Goal: Transaction & Acquisition: Obtain resource

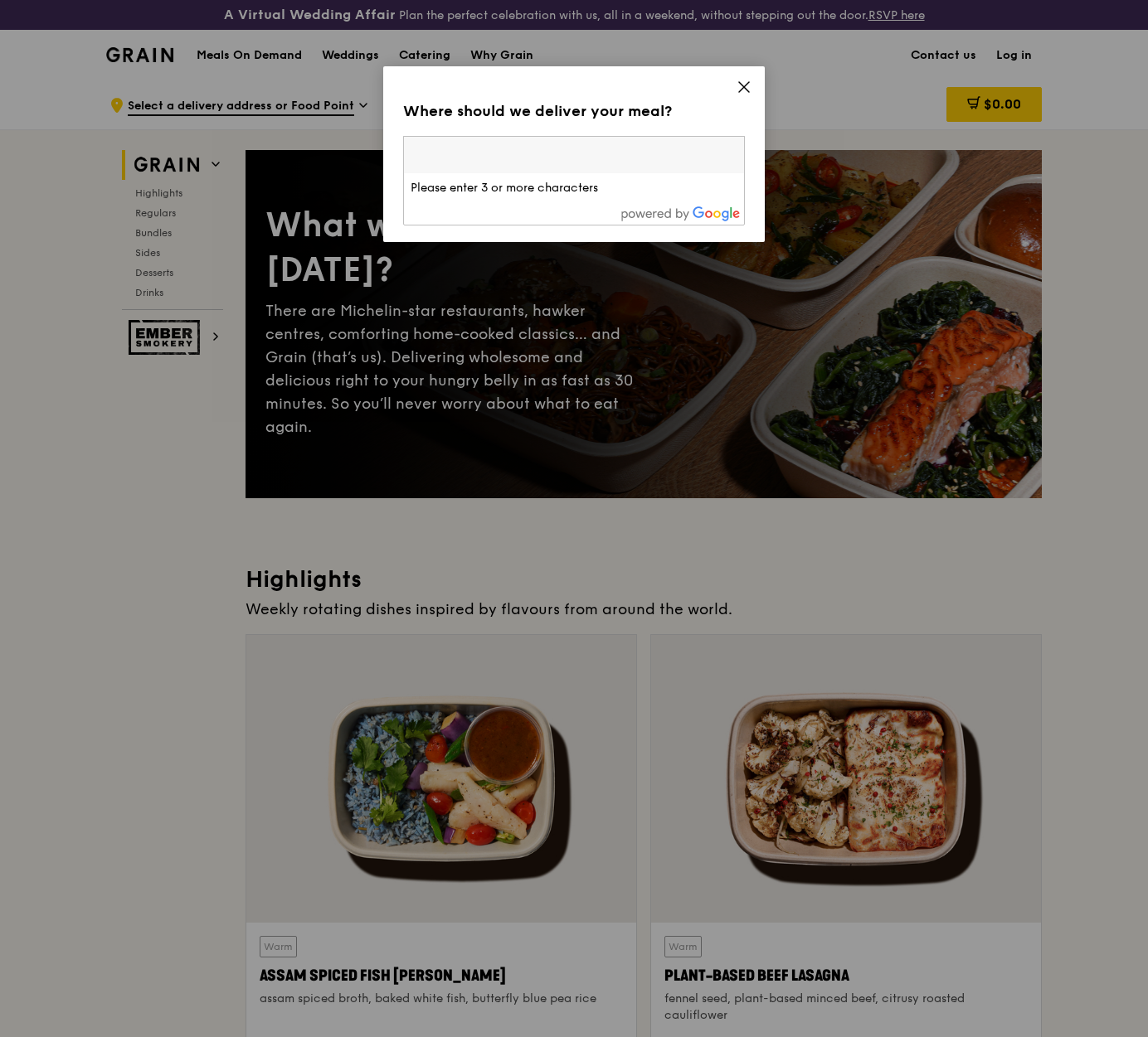
click at [743, 85] on icon at bounding box center [744, 87] width 15 height 15
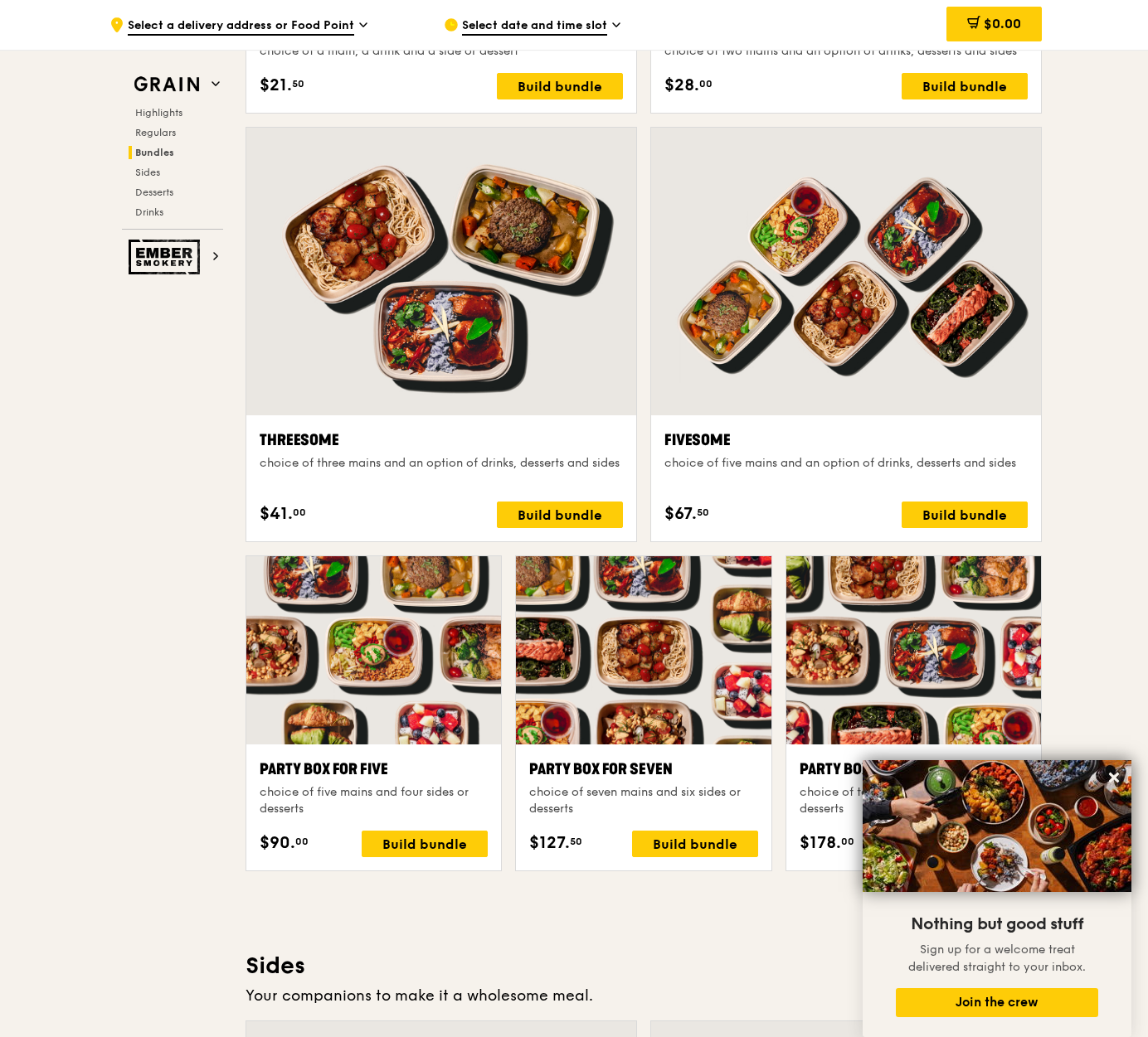
scroll to position [2852, 0]
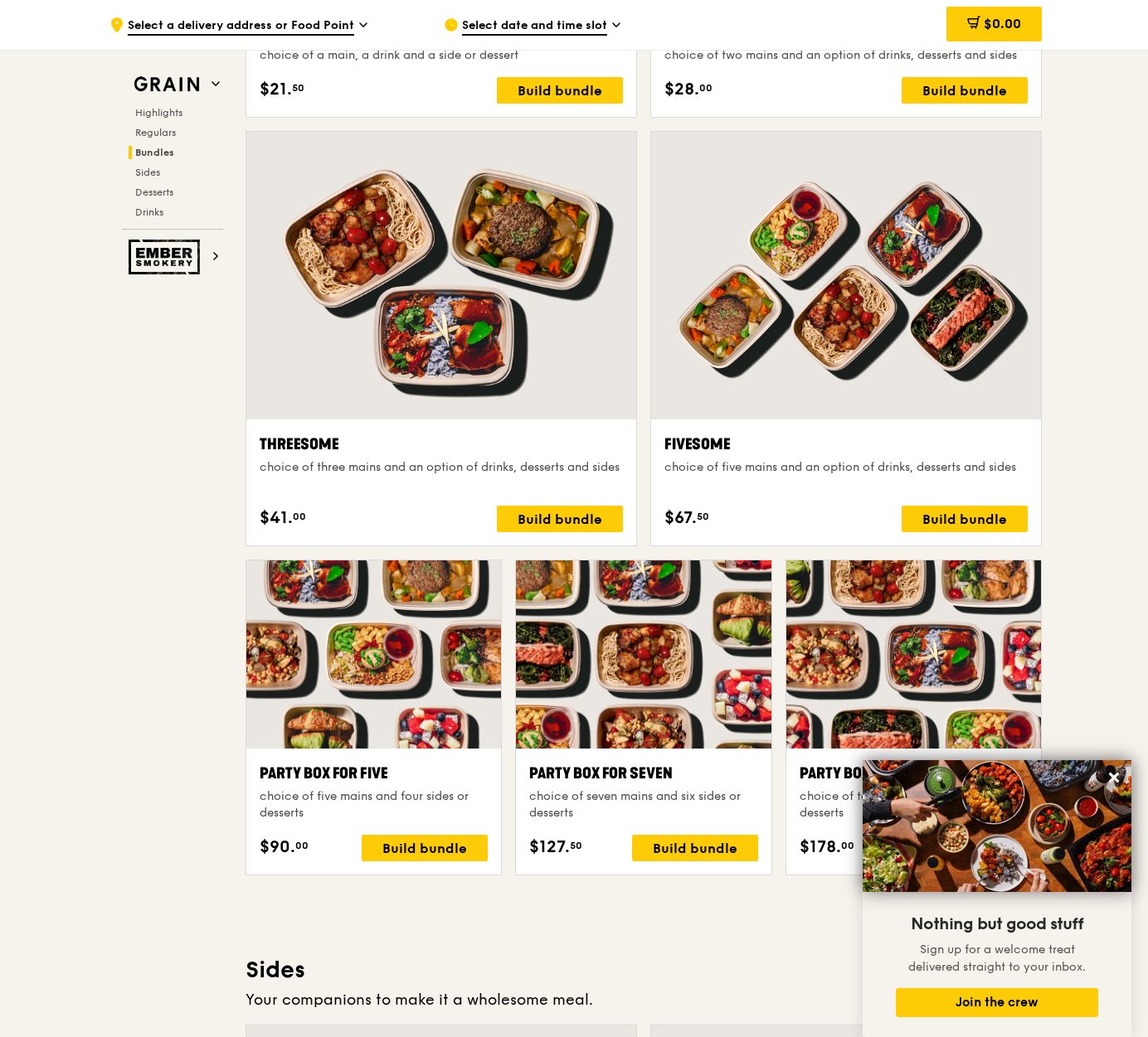
drag, startPoint x: 349, startPoint y: 444, endPoint x: 273, endPoint y: 450, distance: 76.2
click at [245, 447] on div "Threesome choice of three mains and an option of drinks, desserts and sides $41…" at bounding box center [441, 338] width 391 height 415
drag, startPoint x: 698, startPoint y: 438, endPoint x: 546, endPoint y: 469, distance: 155.1
click at [568, 440] on div "Threesome choice of three mains and an option of drinks, desserts and sides $41…" at bounding box center [643, 345] width 810 height 428
click at [14, 597] on div ".cls-1 { fill: none; stroke: #fff; stroke-linecap: round; stroke-linejoin: roun…" at bounding box center [574, 737] width 1148 height 7017
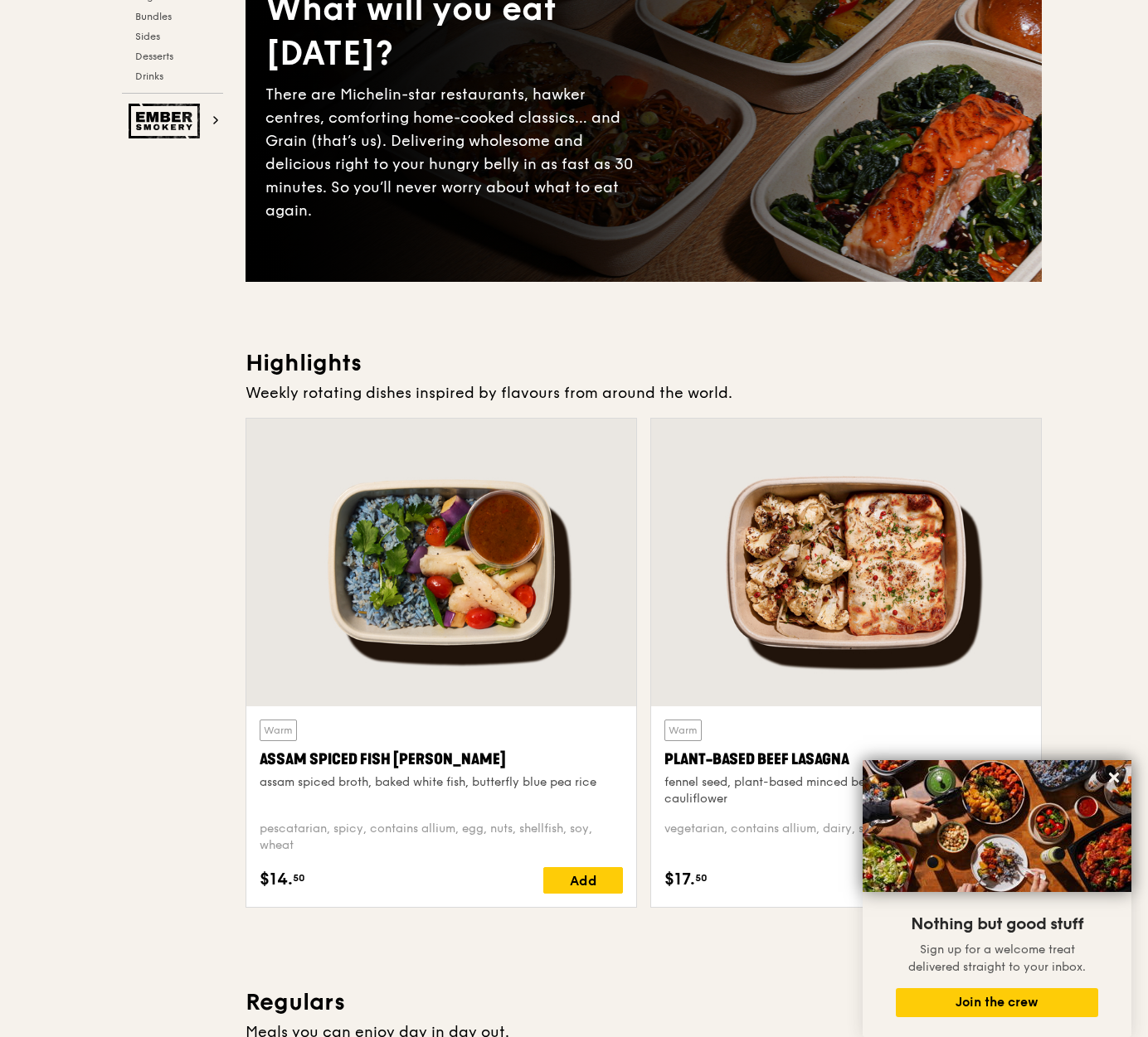
scroll to position [0, 0]
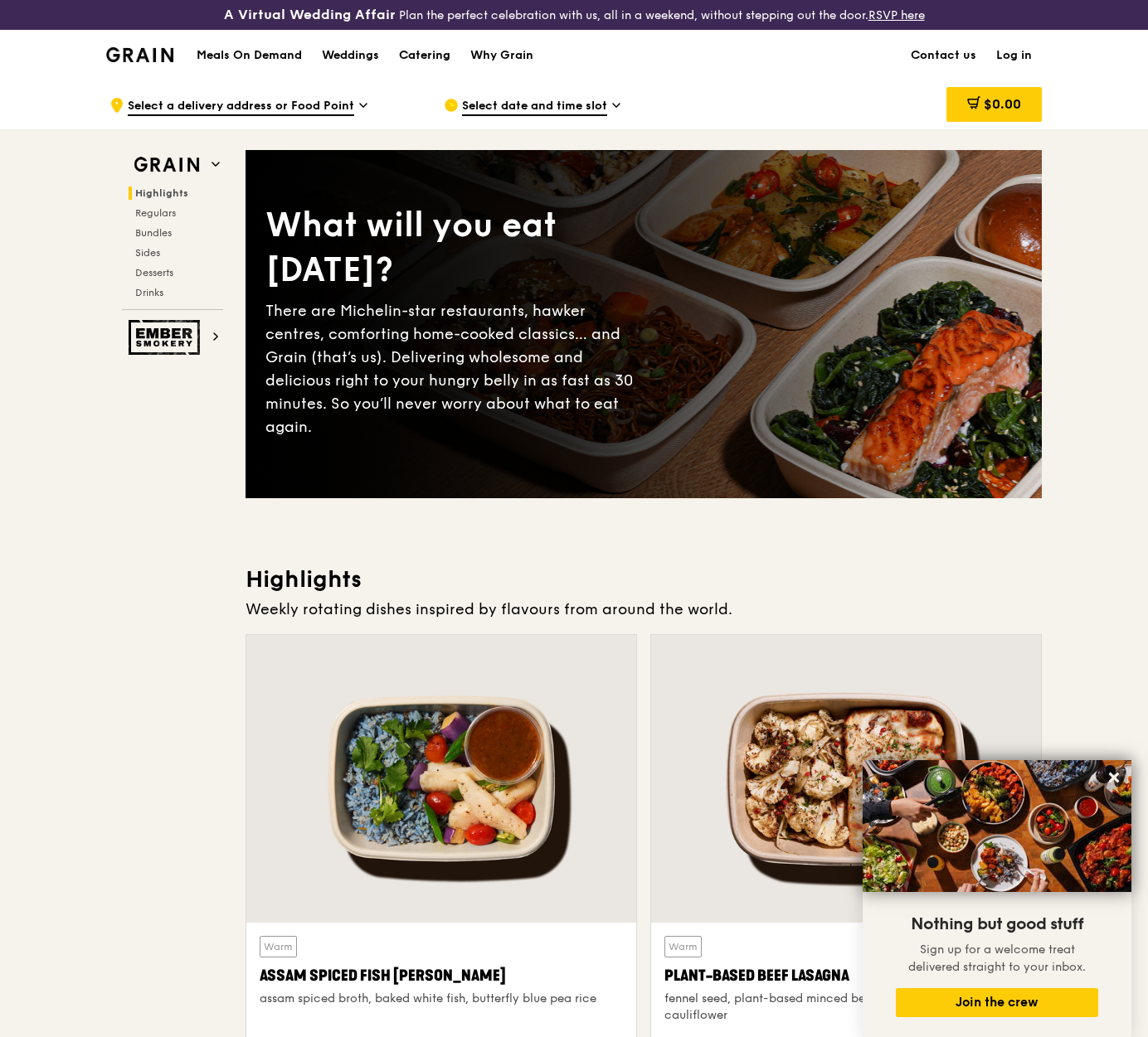
click at [435, 58] on div "Catering" at bounding box center [424, 56] width 51 height 50
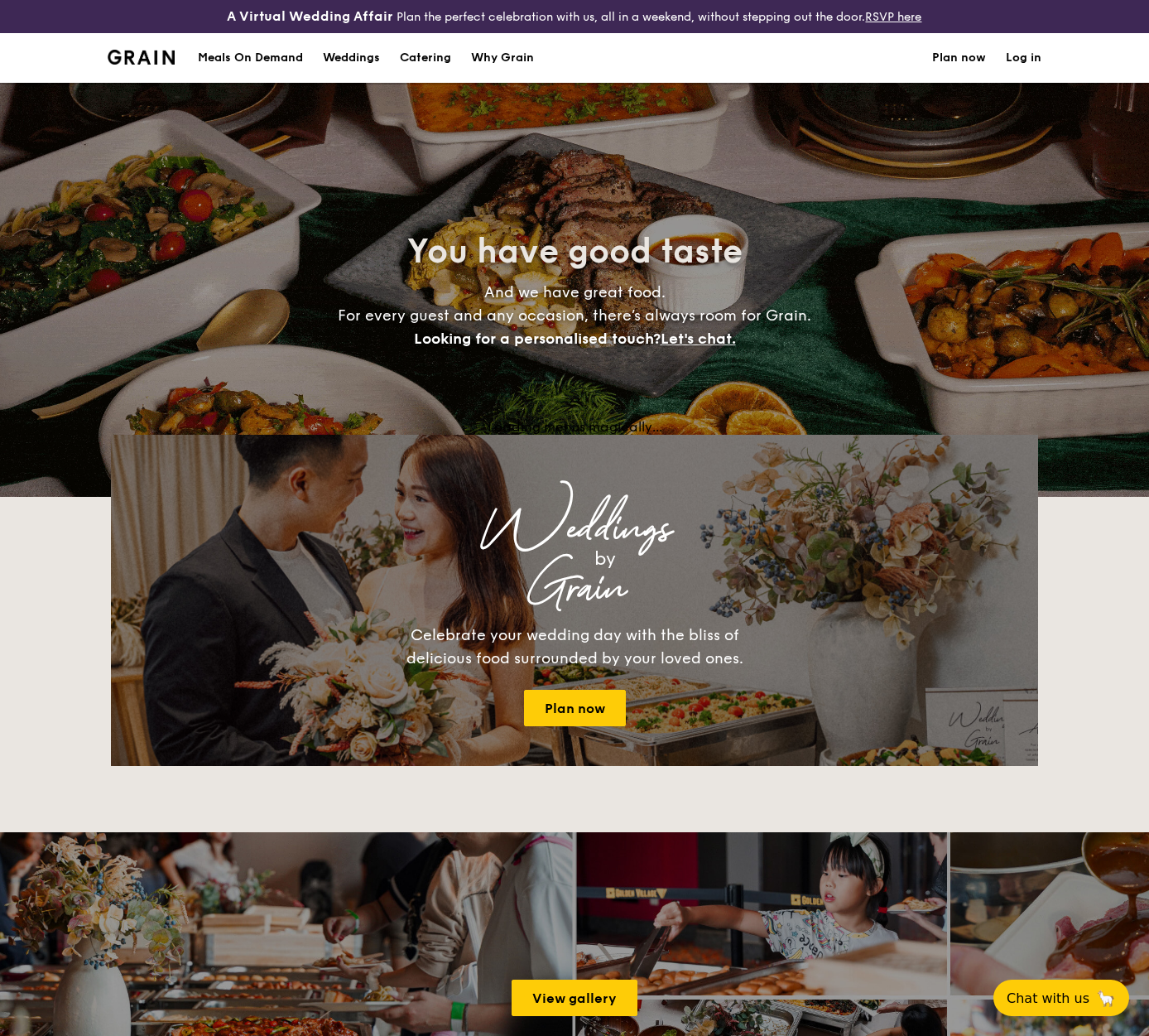
select select
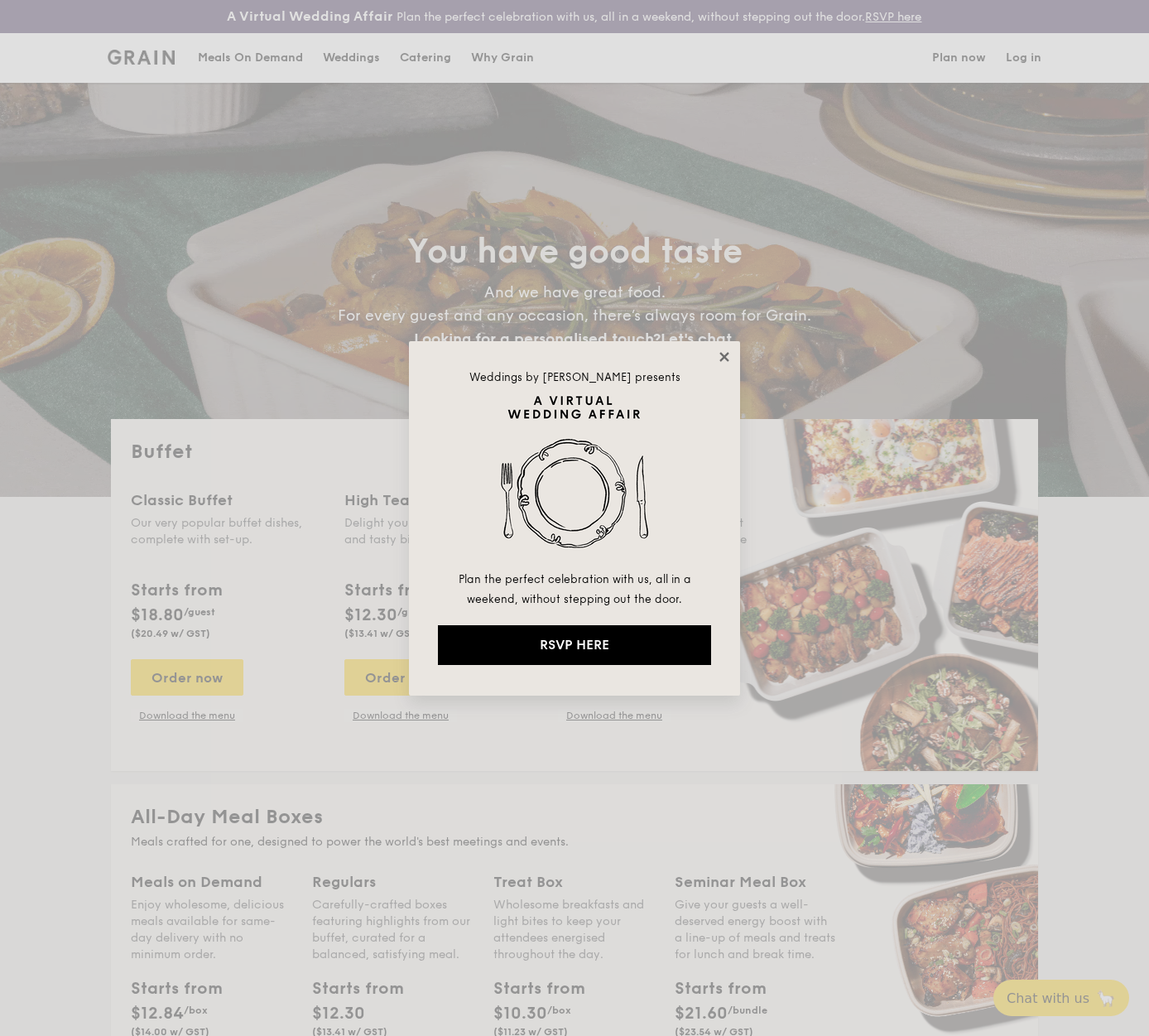
click at [725, 357] on icon at bounding box center [724, 356] width 9 height 9
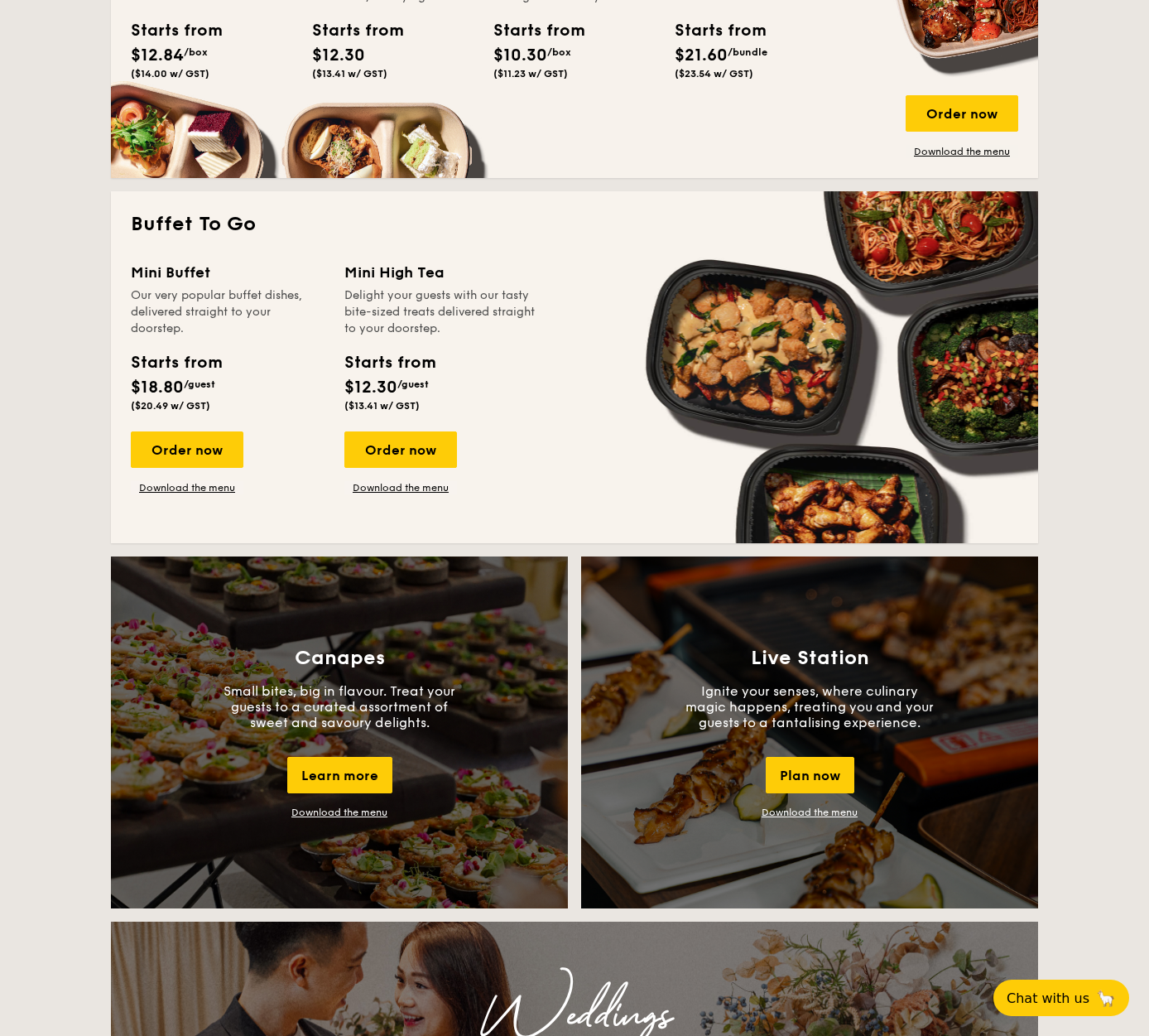
scroll to position [962, 0]
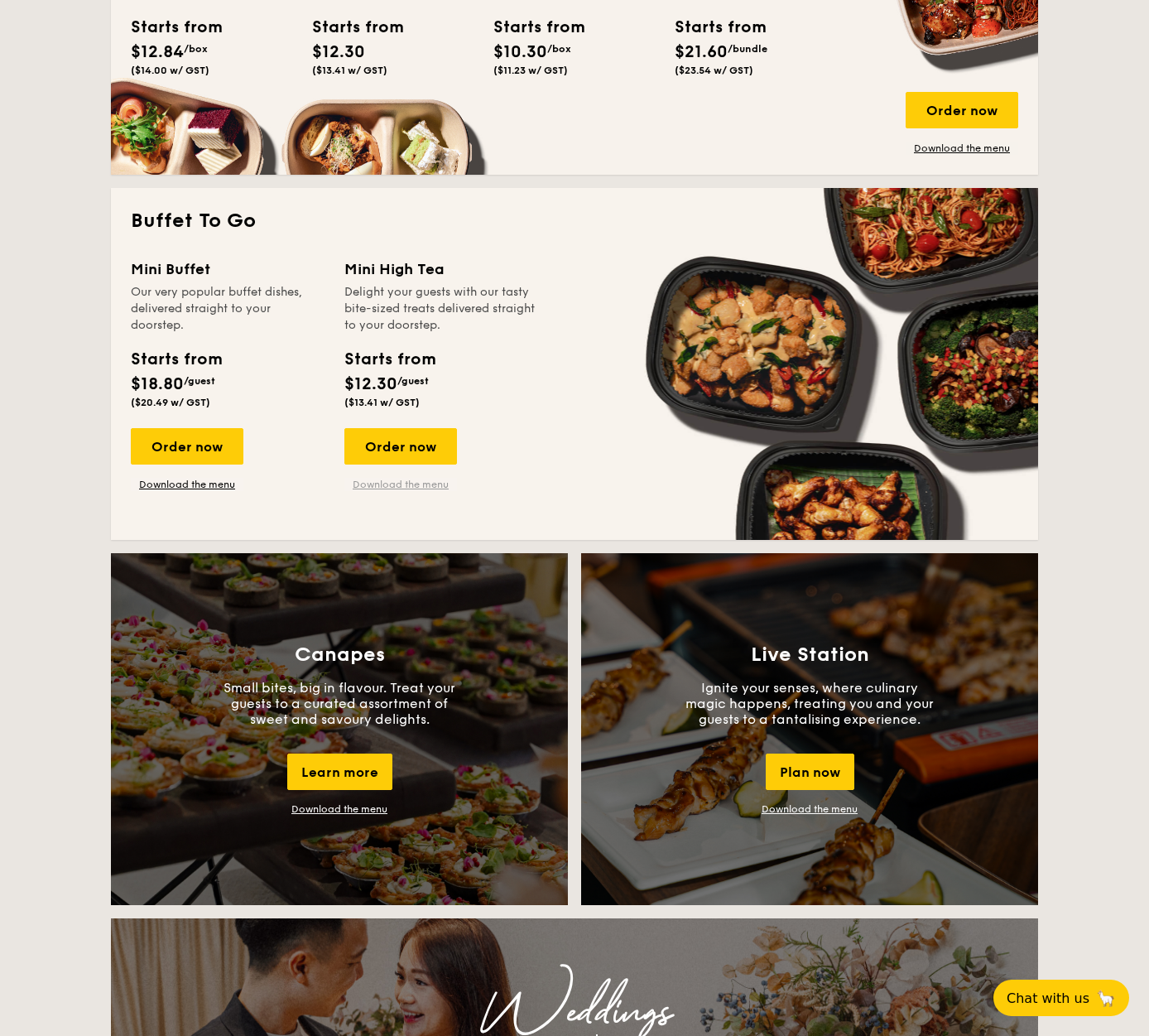
click at [394, 485] on link "Download the menu" at bounding box center [400, 485] width 112 height 13
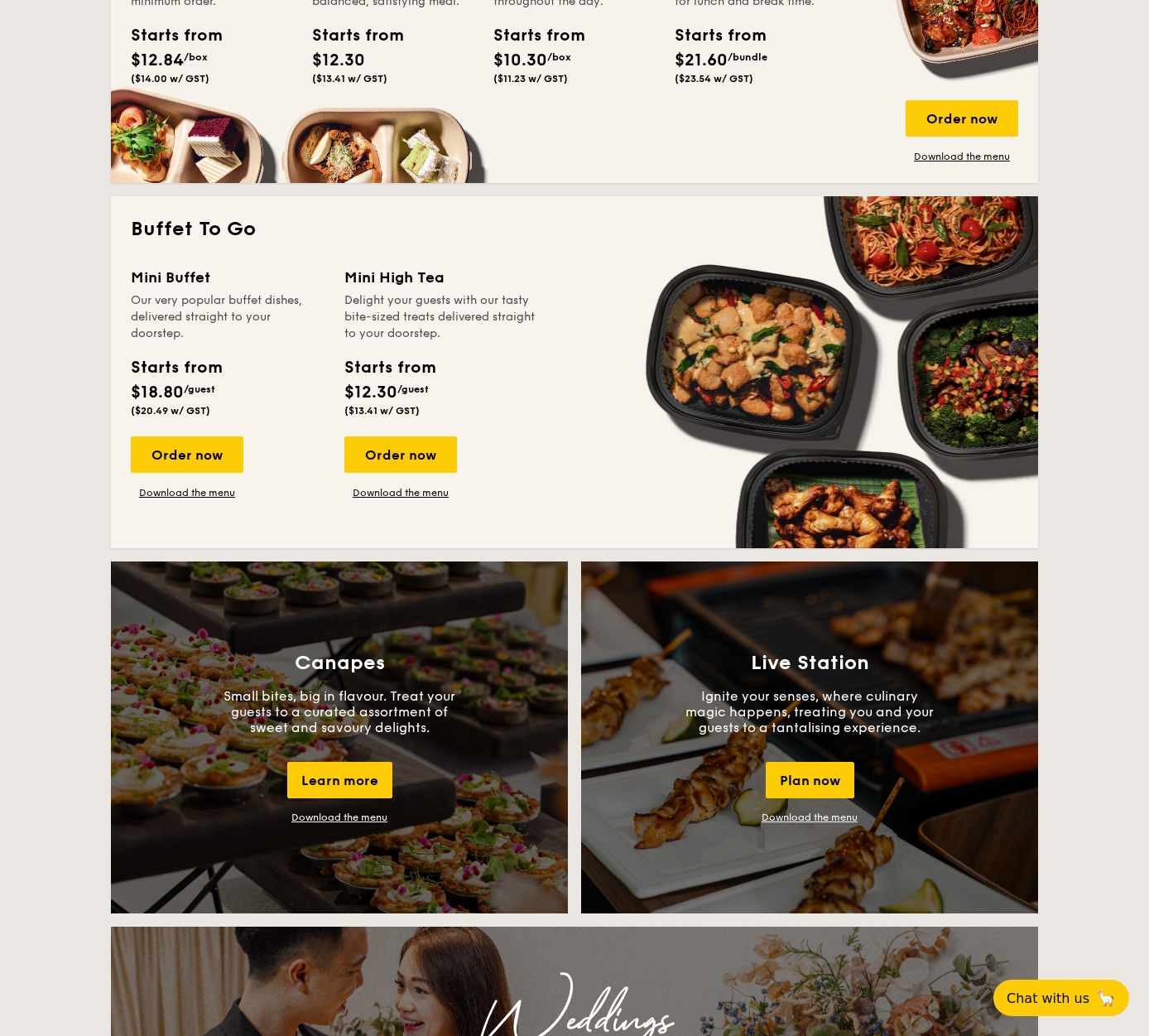
scroll to position [949, 0]
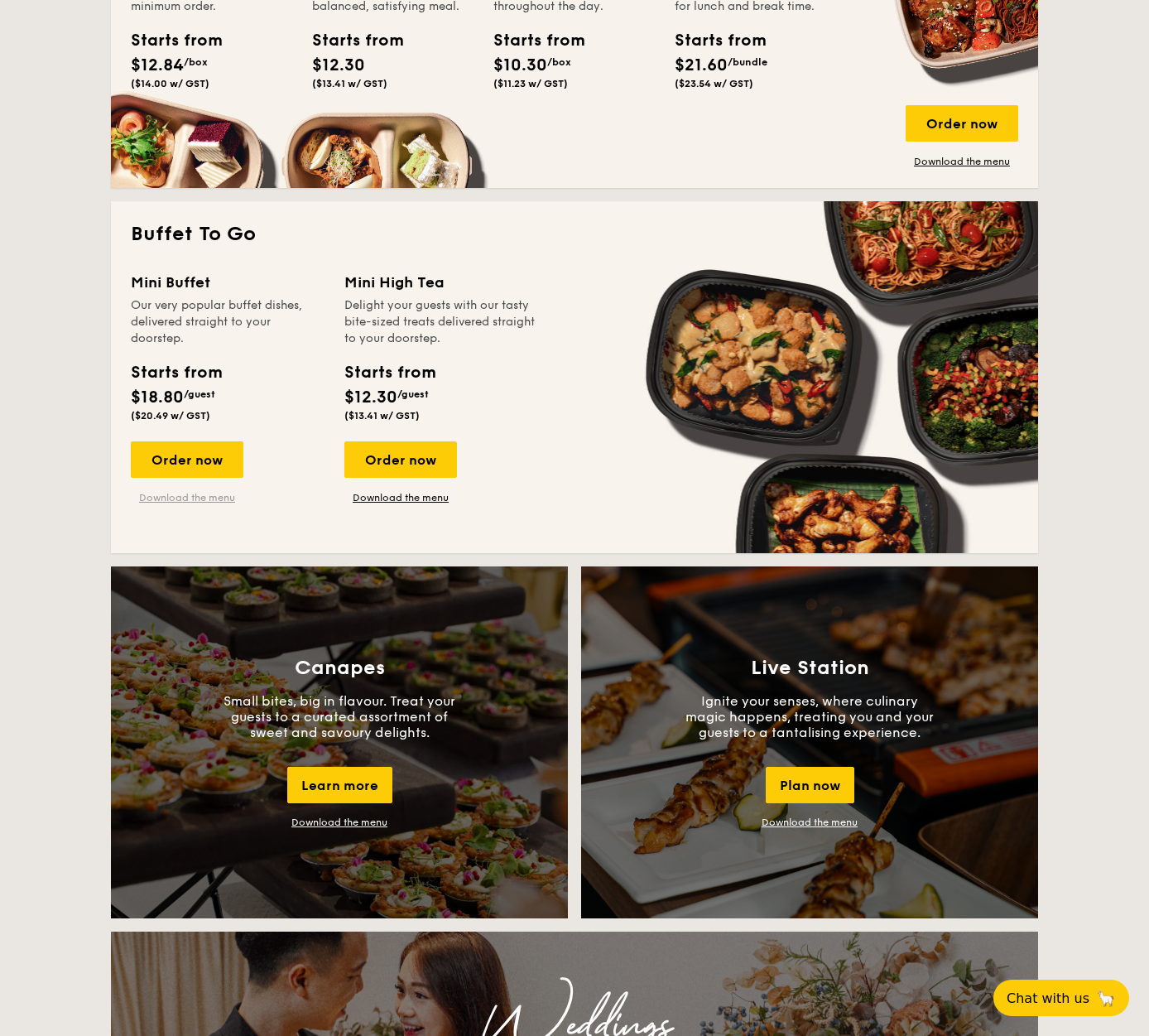
click at [181, 496] on link "Download the menu" at bounding box center [187, 498] width 112 height 13
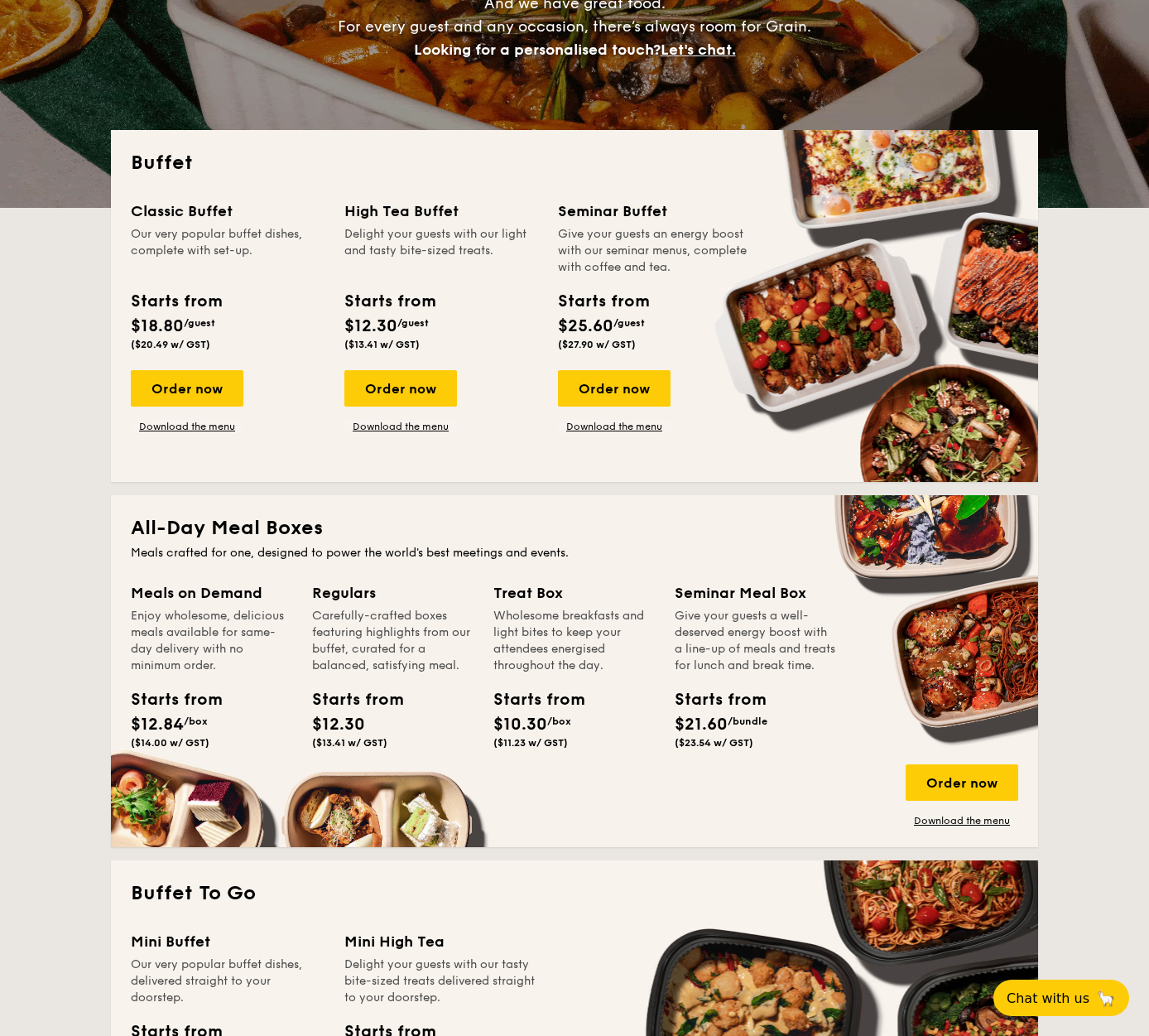
scroll to position [288, 0]
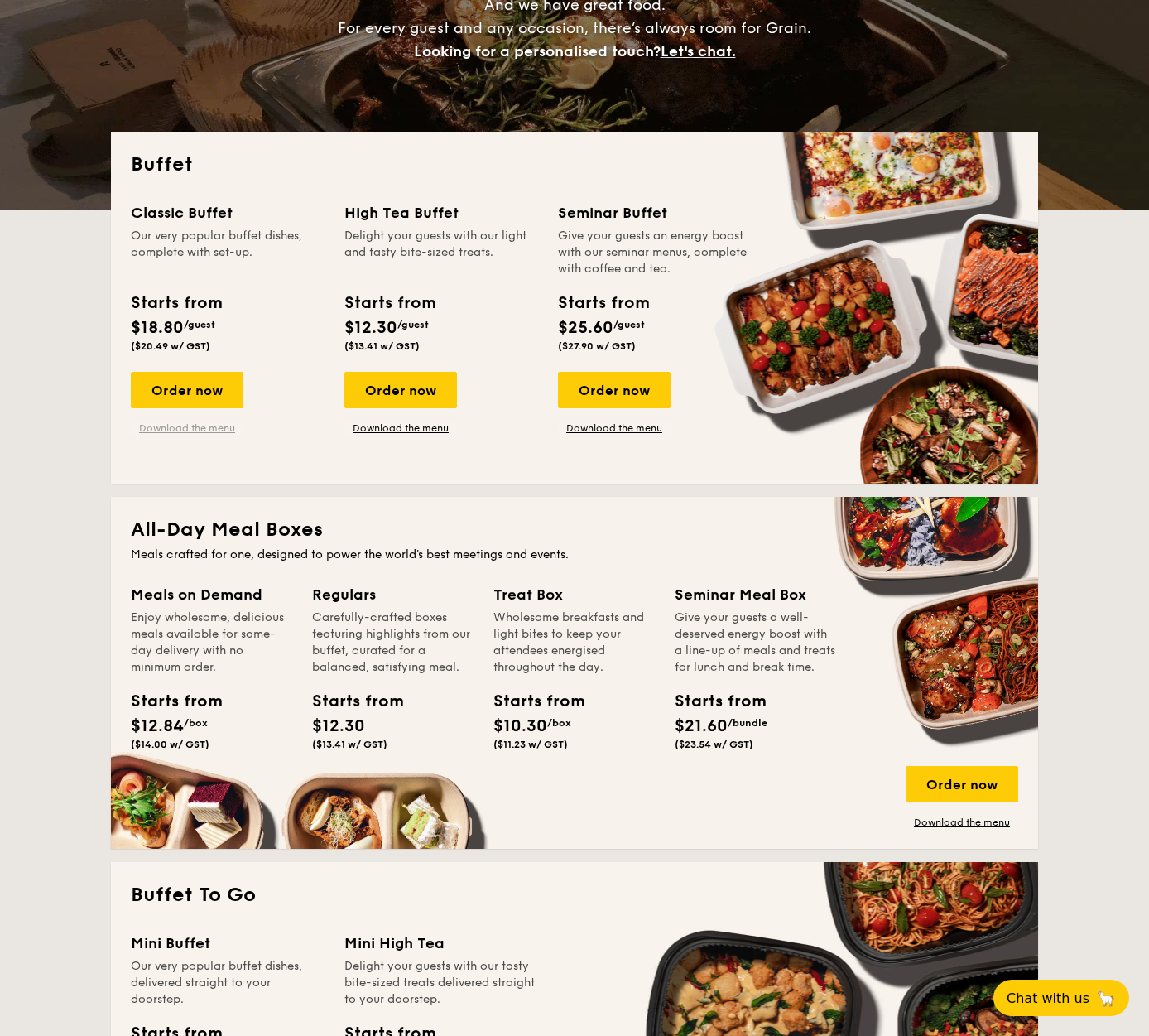
click at [212, 429] on link "Download the menu" at bounding box center [187, 428] width 112 height 13
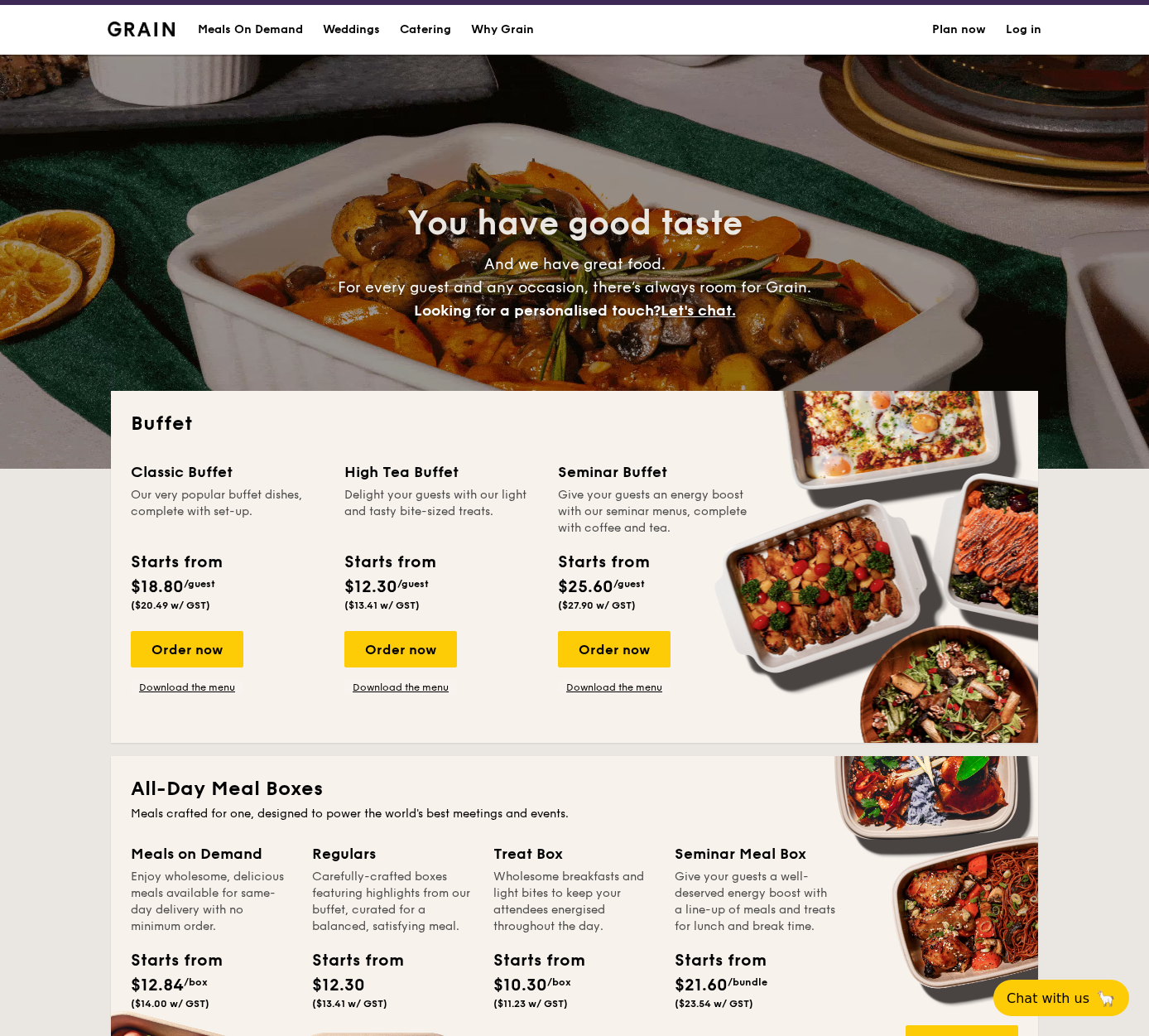
scroll to position [0, 0]
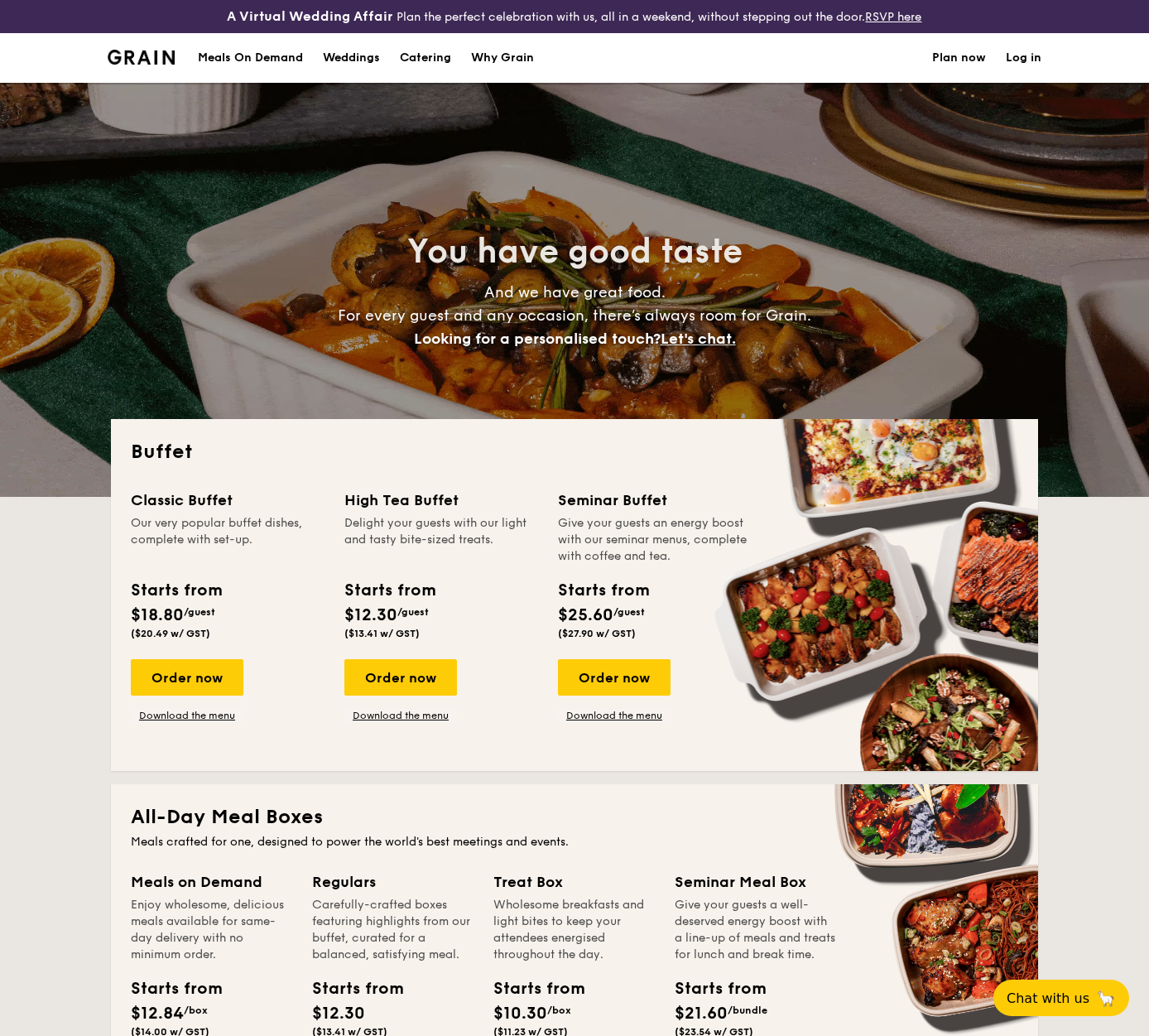
click at [376, 62] on div "Weddings" at bounding box center [352, 58] width 58 height 50
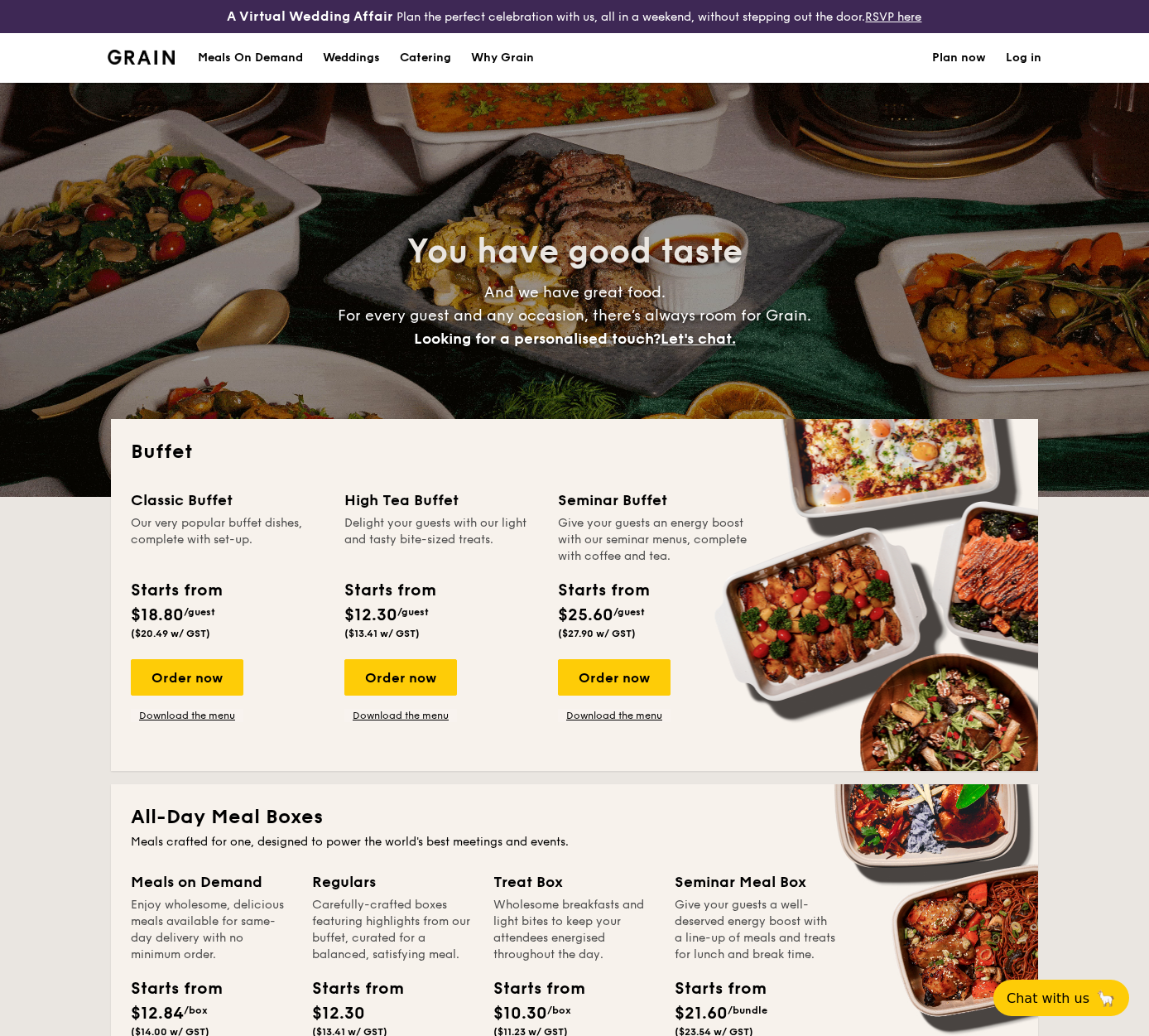
select select
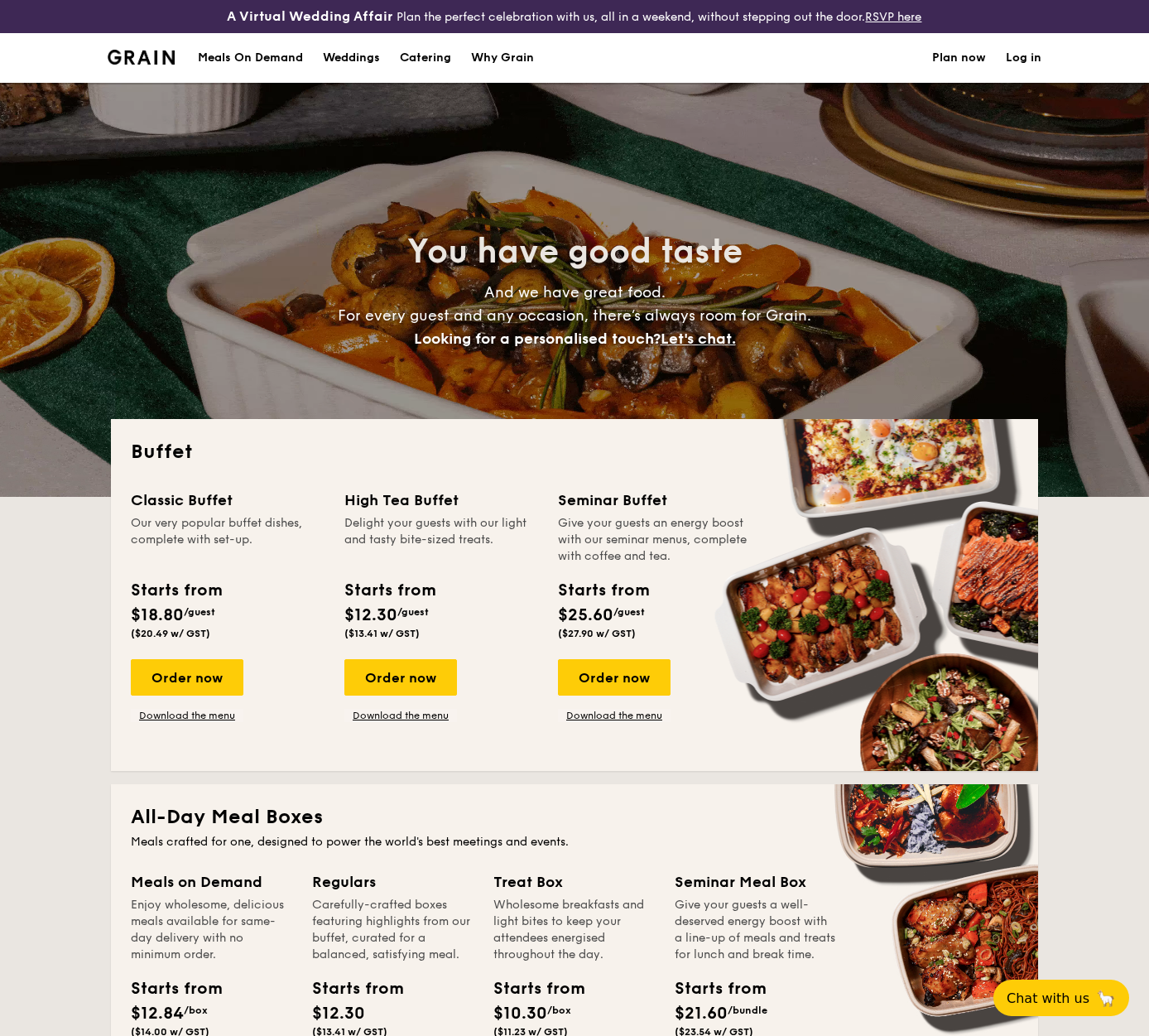
click at [265, 58] on div "Meals On Demand" at bounding box center [250, 58] width 105 height 50
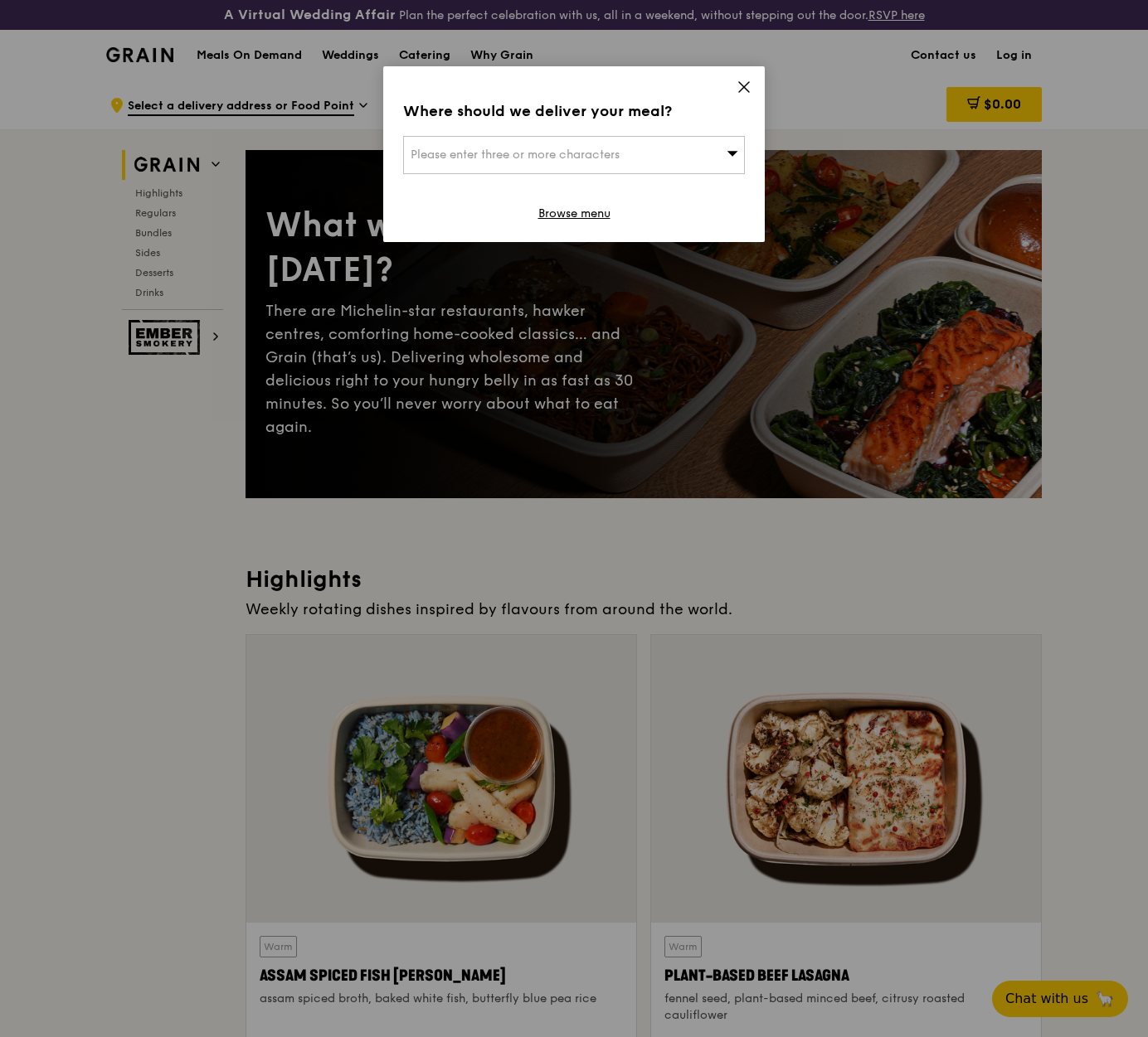
click at [739, 85] on icon at bounding box center [744, 87] width 15 height 15
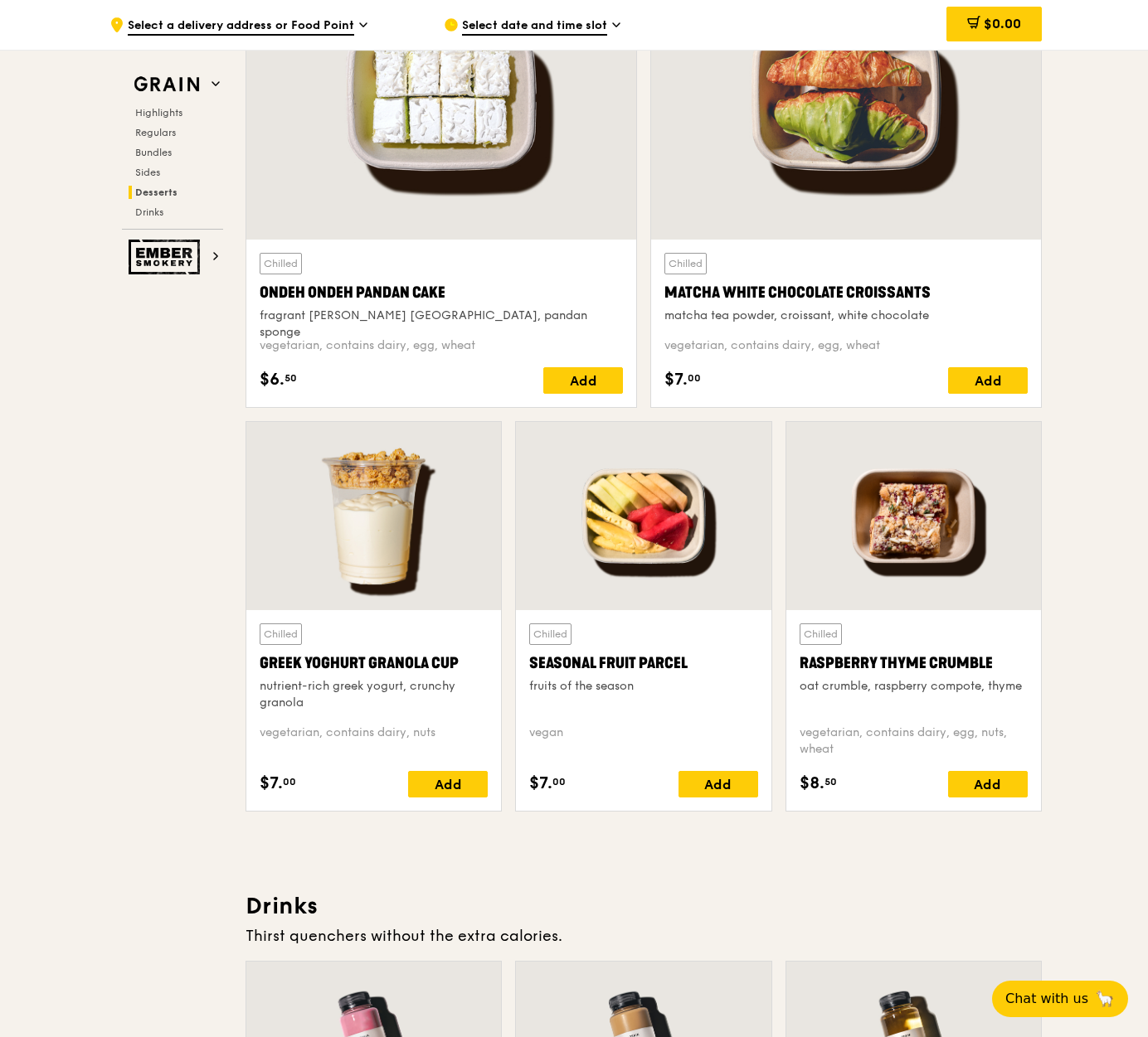
scroll to position [5000, 0]
